Goal: Navigation & Orientation: Understand site structure

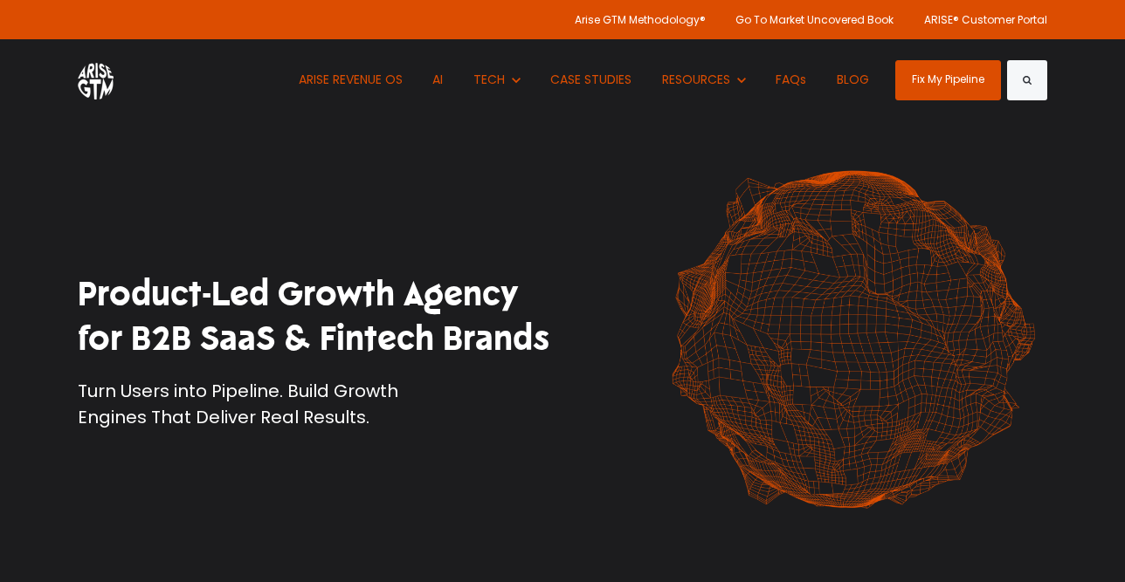
click at [293, 307] on h1 "Product-Led Growth Agency for B2B SaaS & Fintech Brands" at bounding box center [314, 317] width 472 height 90
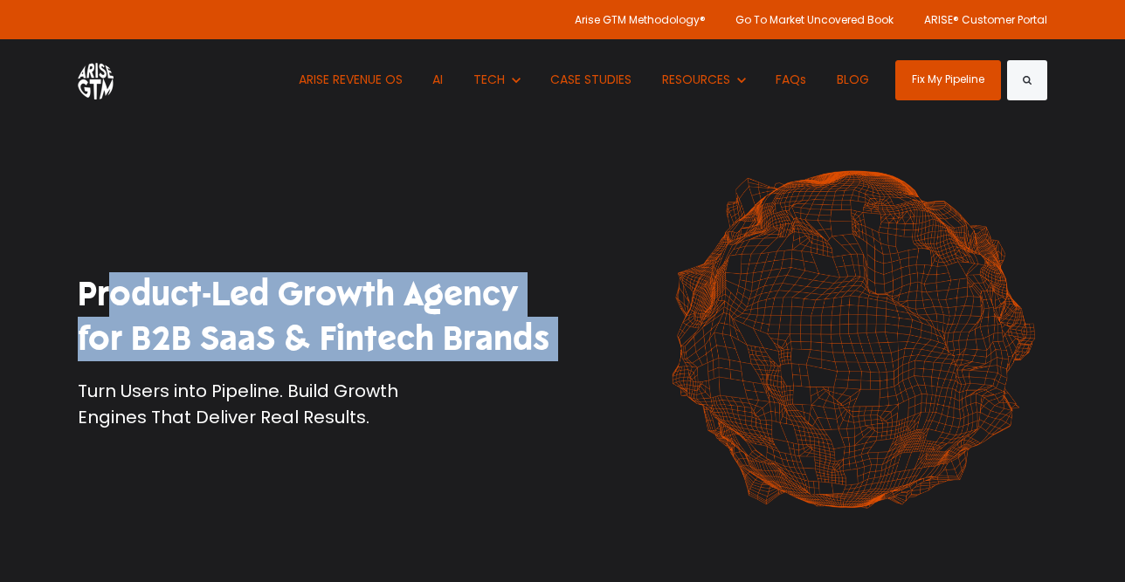
click at [242, 340] on h1 "Product-Led Growth Agency for B2B SaaS & Fintech Brands" at bounding box center [314, 317] width 472 height 90
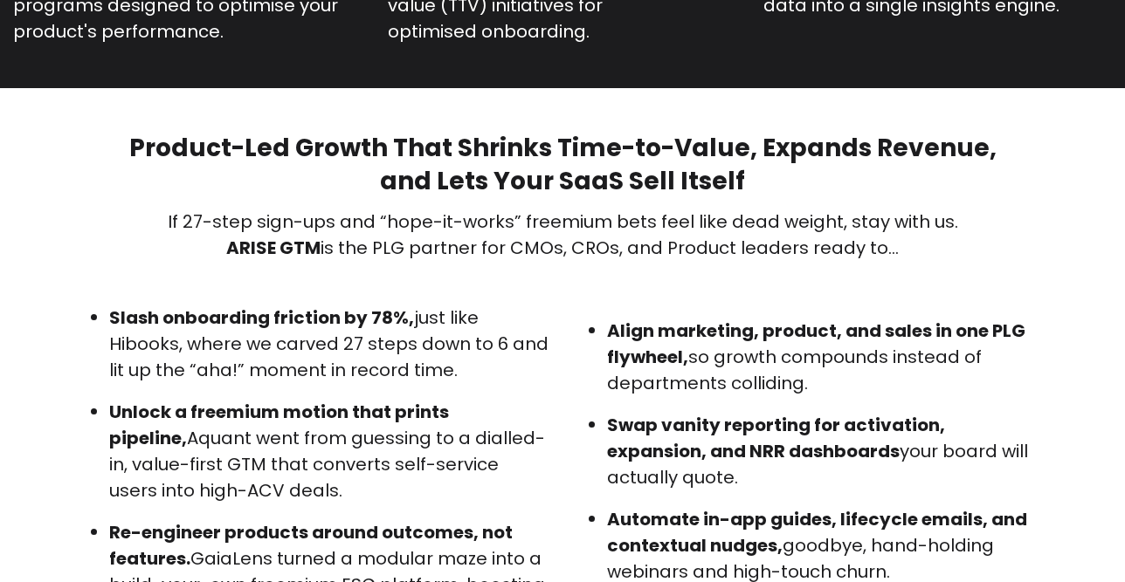
scroll to position [909, 0]
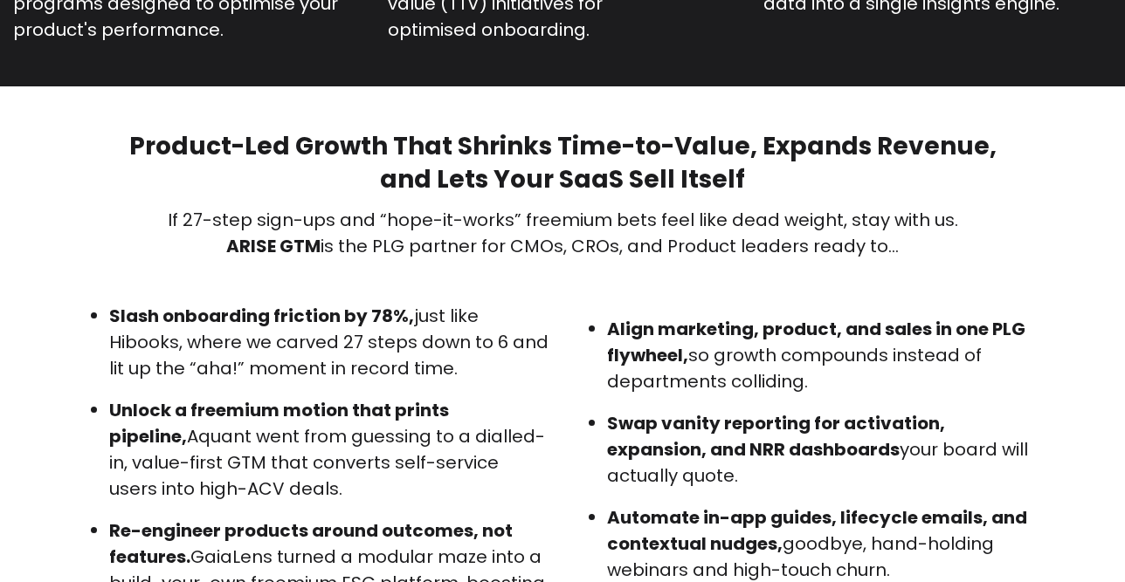
click at [382, 350] on p "Slash onboarding friction by 78%, just like Hibooks, where we carved 27 steps d…" at bounding box center [329, 342] width 440 height 79
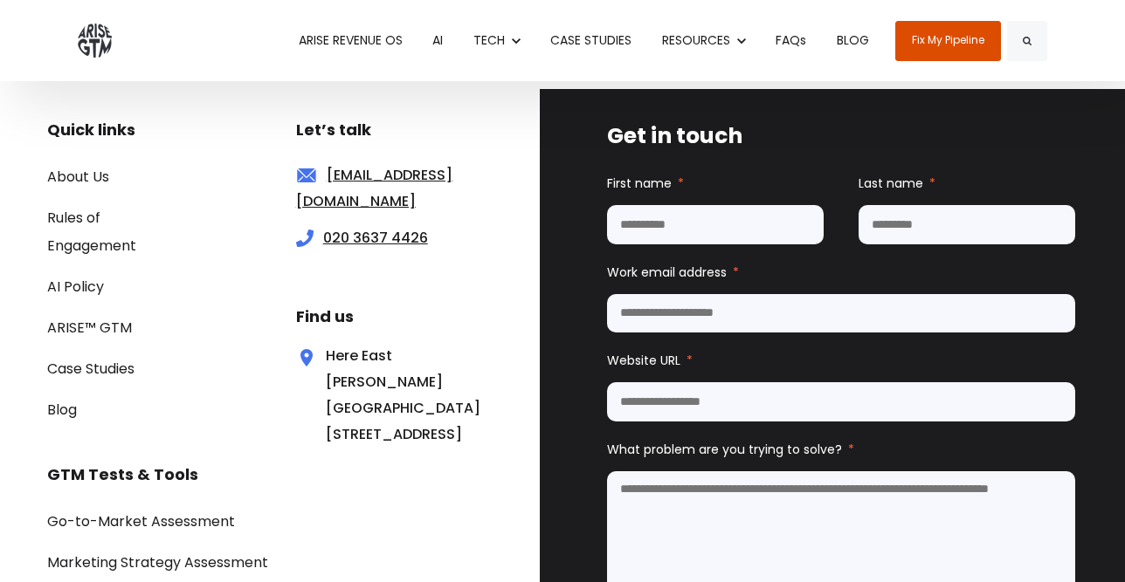
scroll to position [10825, 0]
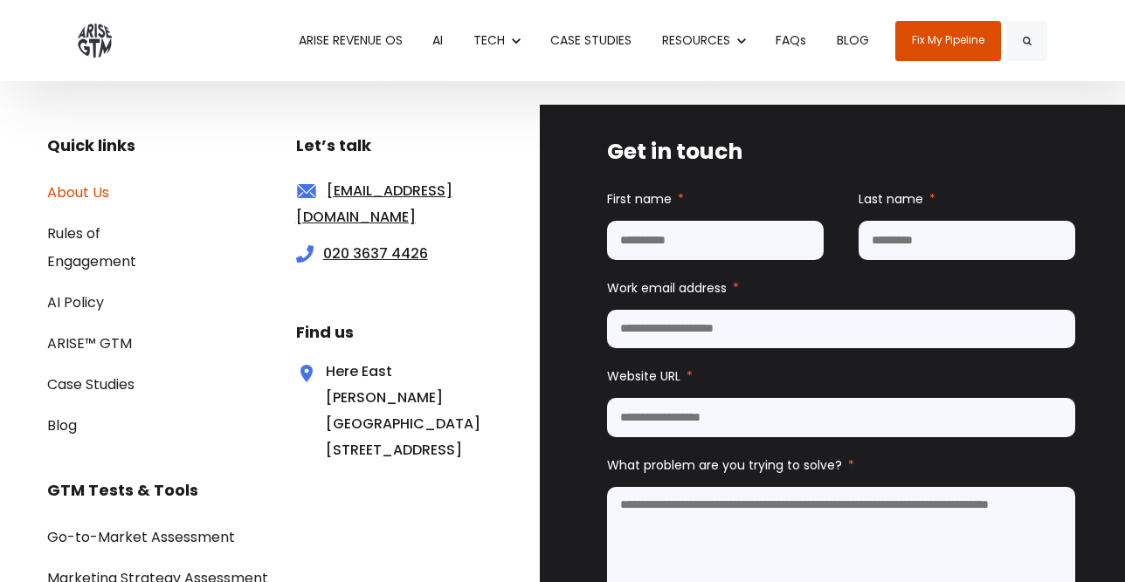
click at [85, 182] on link "About Us" at bounding box center [78, 192] width 62 height 20
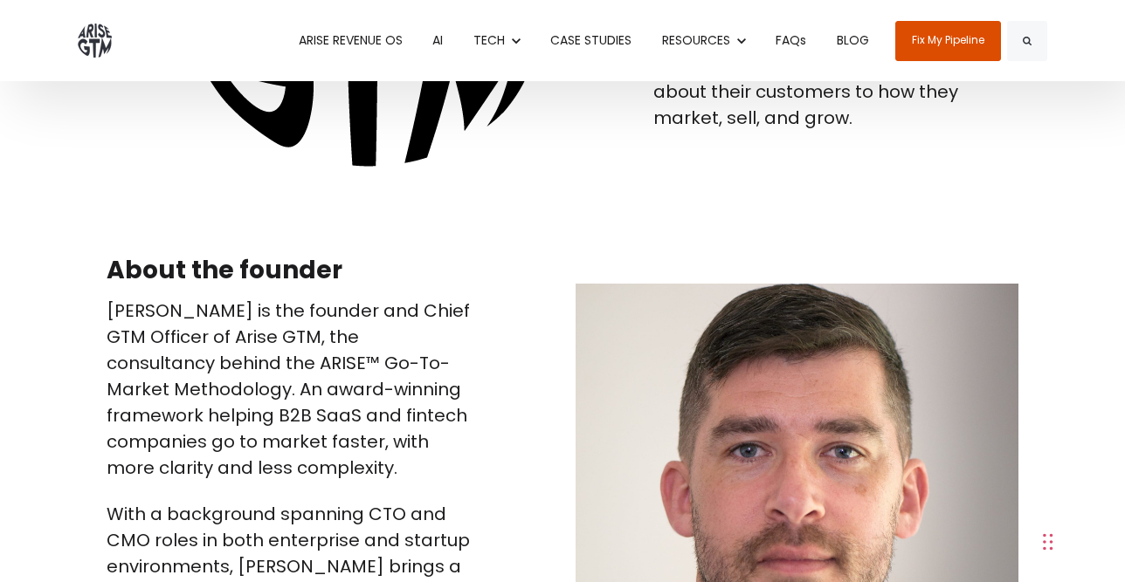
scroll to position [1678, 0]
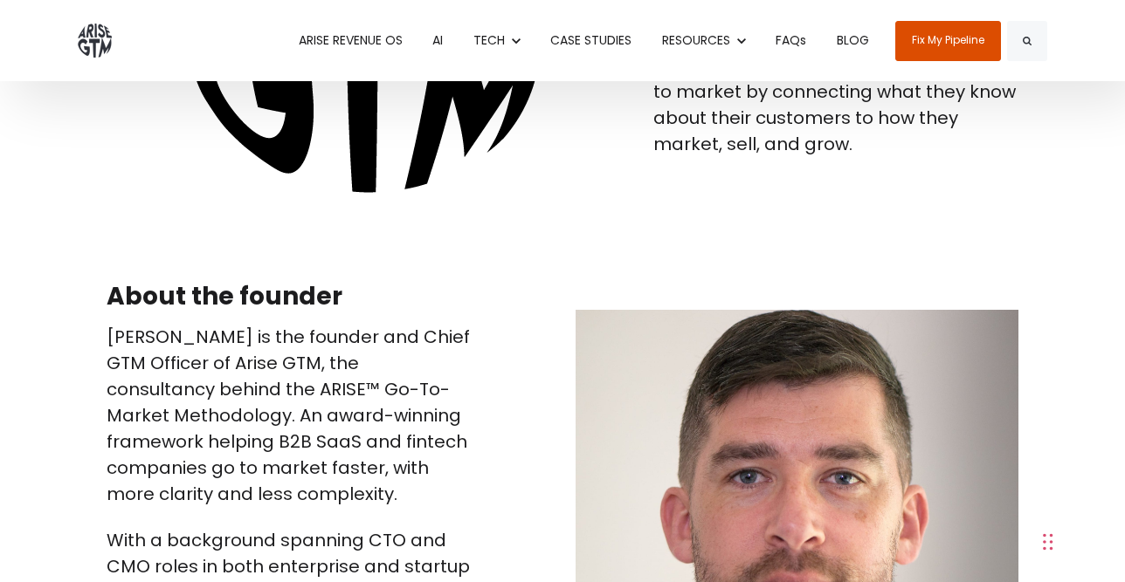
click at [301, 395] on p "Paul Sullivan is the founder and Chief GTM Officer of Arise GTM, the consultanc…" at bounding box center [289, 415] width 364 height 183
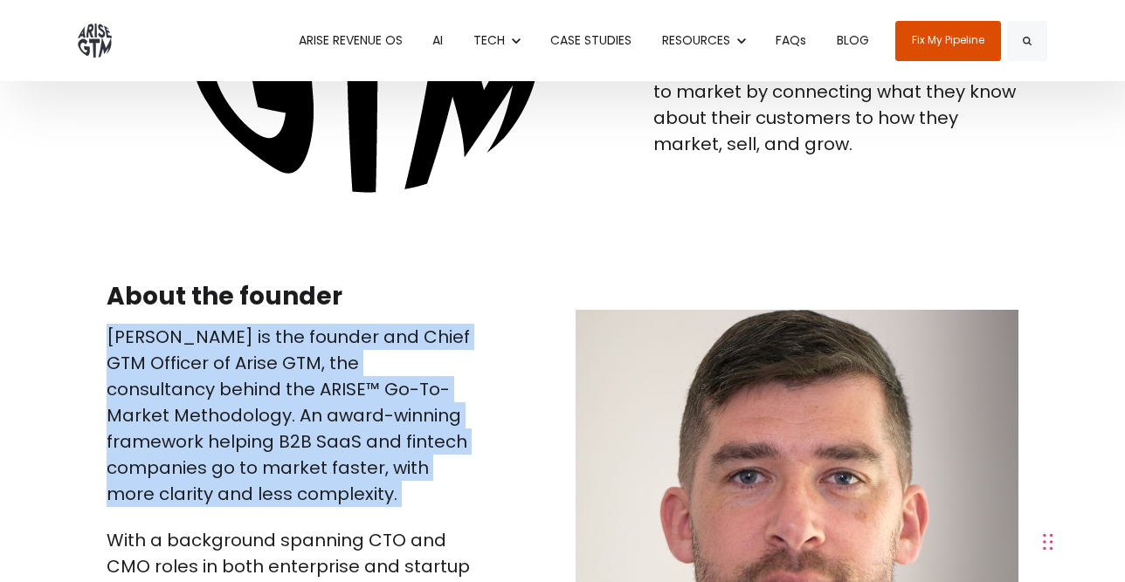
click at [301, 395] on p "Paul Sullivan is the founder and Chief GTM Officer of Arise GTM, the consultanc…" at bounding box center [289, 415] width 364 height 183
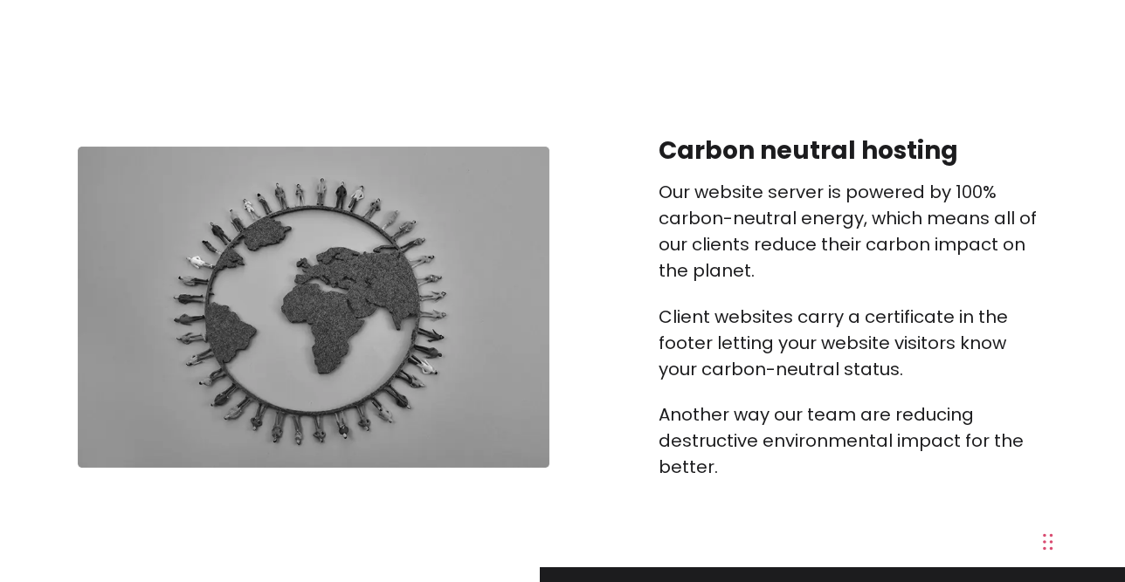
scroll to position [7199, 0]
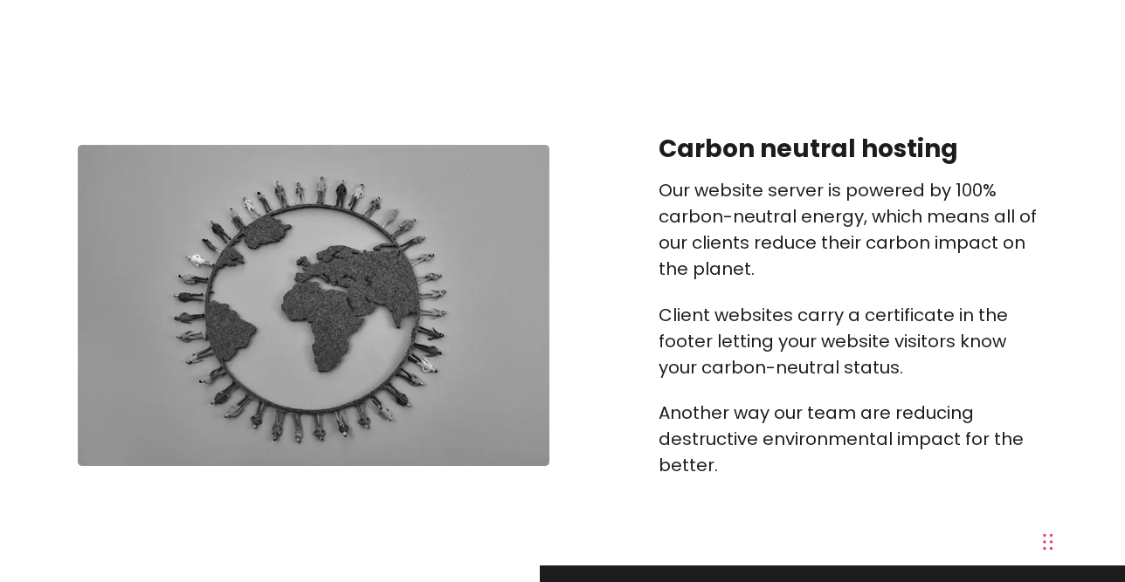
click at [743, 282] on p "Our website server is powered by 100% carbon-neutral energy, which means all of…" at bounding box center [852, 229] width 389 height 105
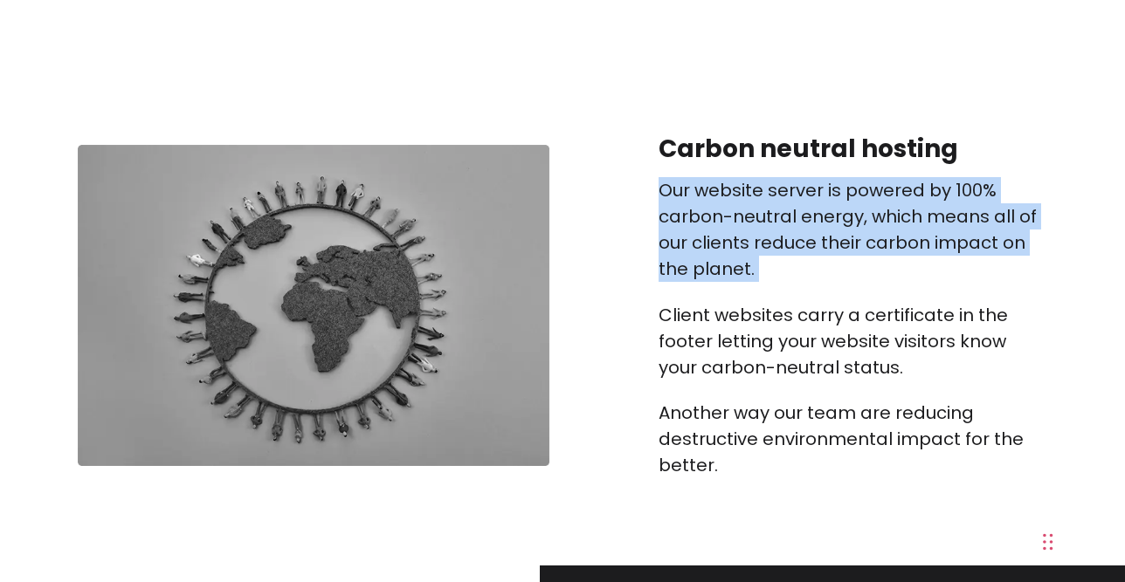
click at [757, 282] on p "Our website server is powered by 100% carbon-neutral energy, which means all of…" at bounding box center [852, 229] width 389 height 105
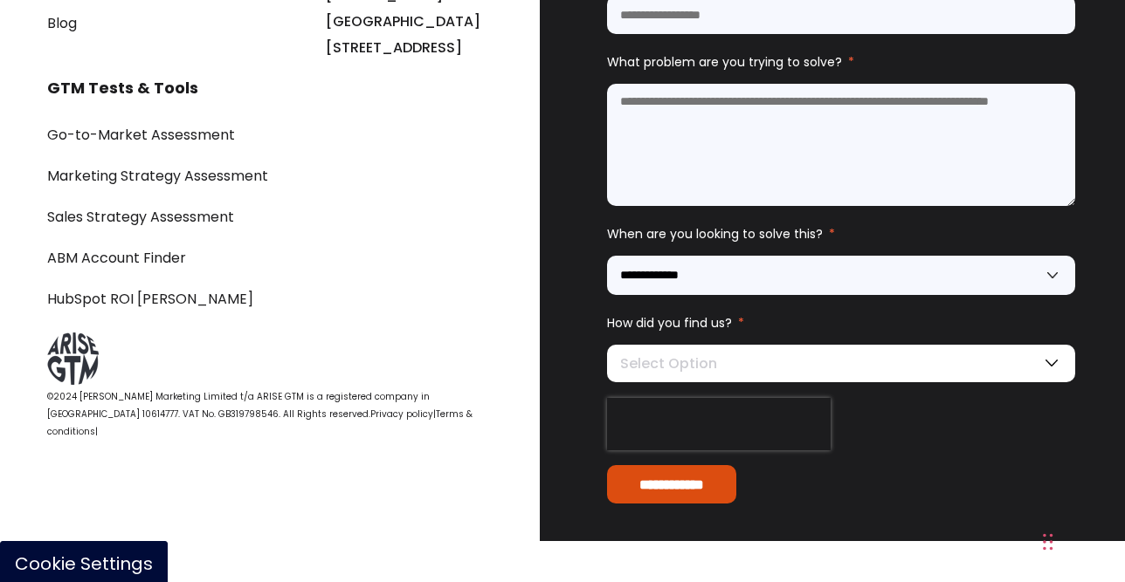
scroll to position [8936, 0]
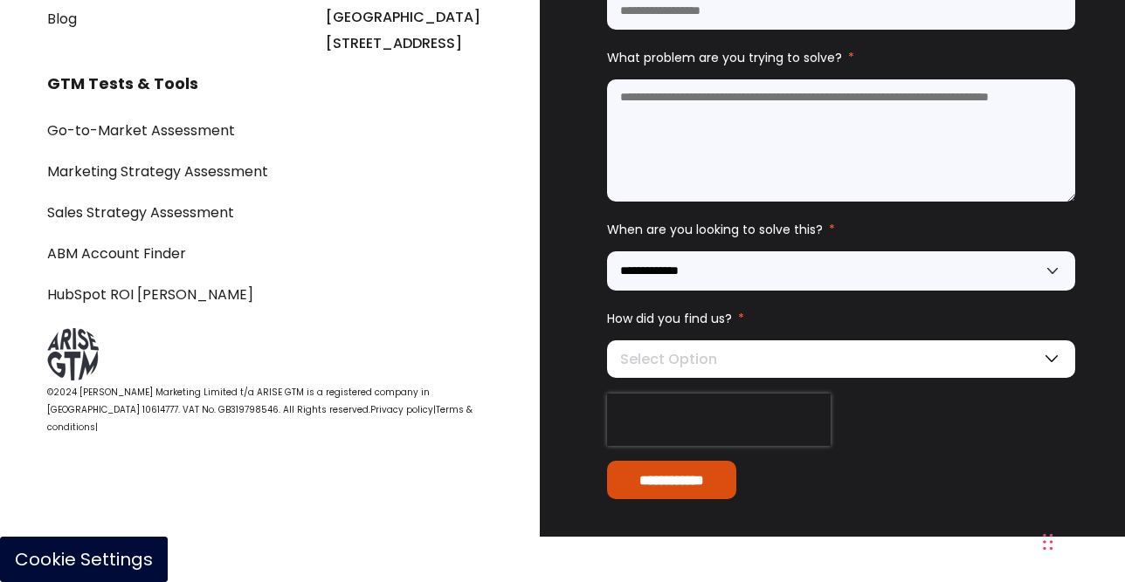
click at [118, 558] on button "Cookie Settings" at bounding box center [84, 559] width 168 height 45
click at [124, 554] on button "Cookie Settings" at bounding box center [84, 559] width 168 height 45
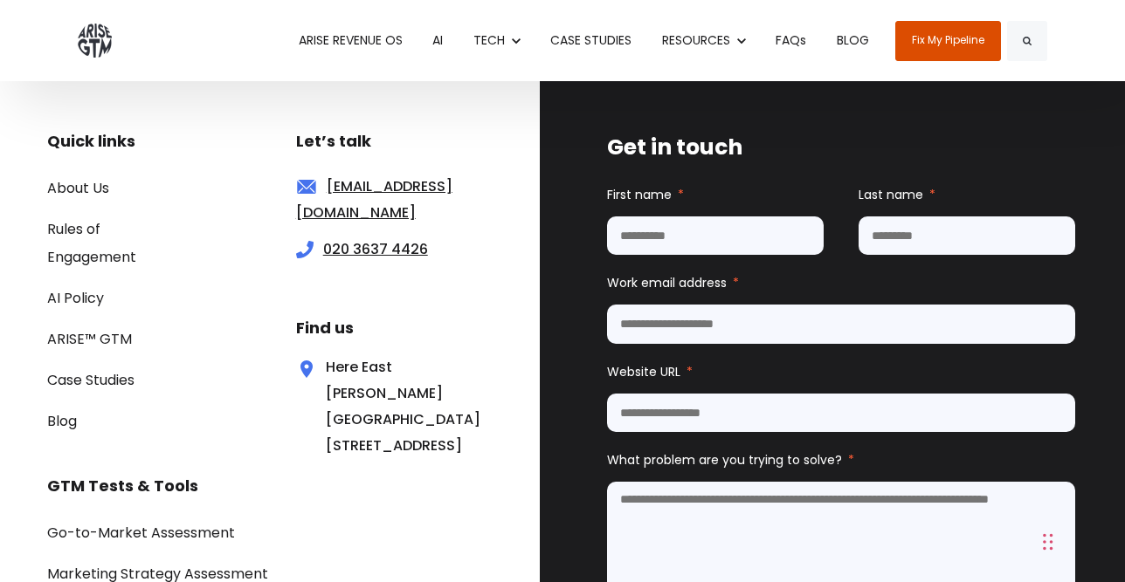
scroll to position [8505, 0]
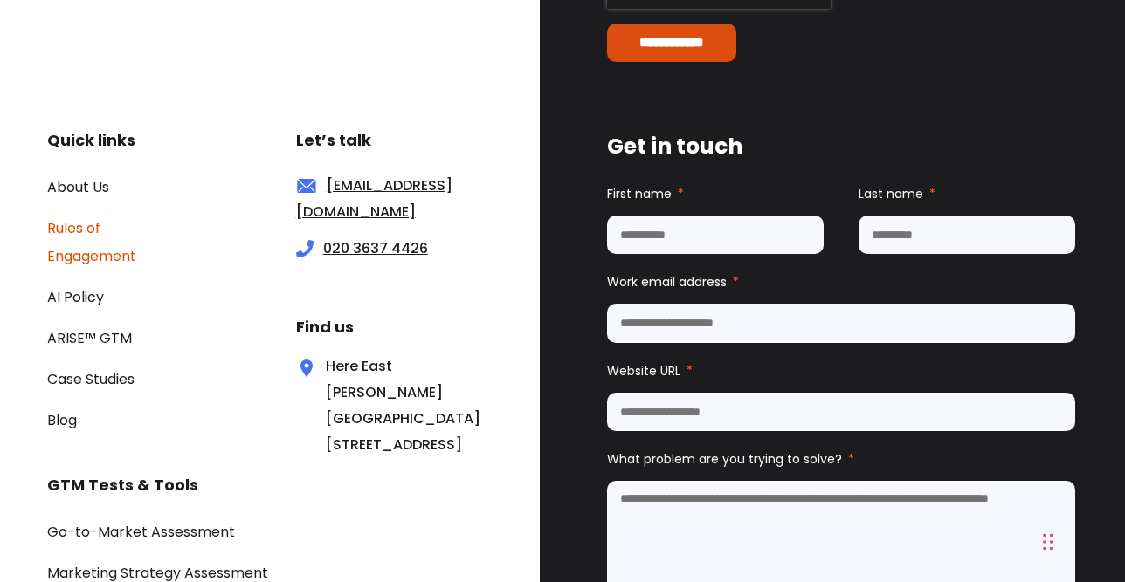
click at [74, 266] on link "Rules of Engagement" at bounding box center [91, 242] width 89 height 48
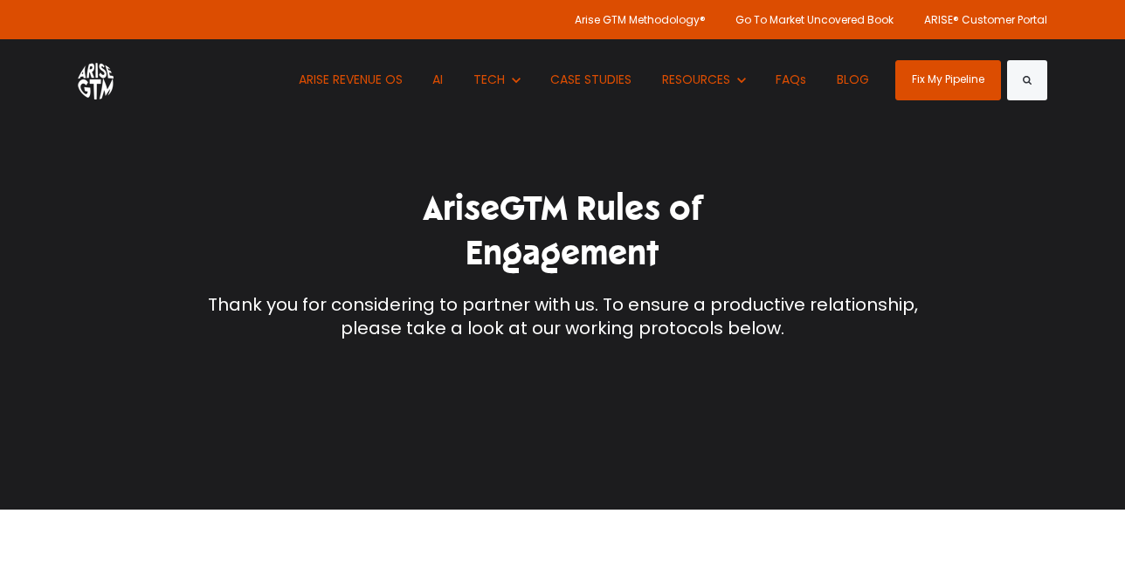
click at [103, 87] on img at bounding box center [96, 79] width 36 height 39
